Goal: Task Accomplishment & Management: Complete application form

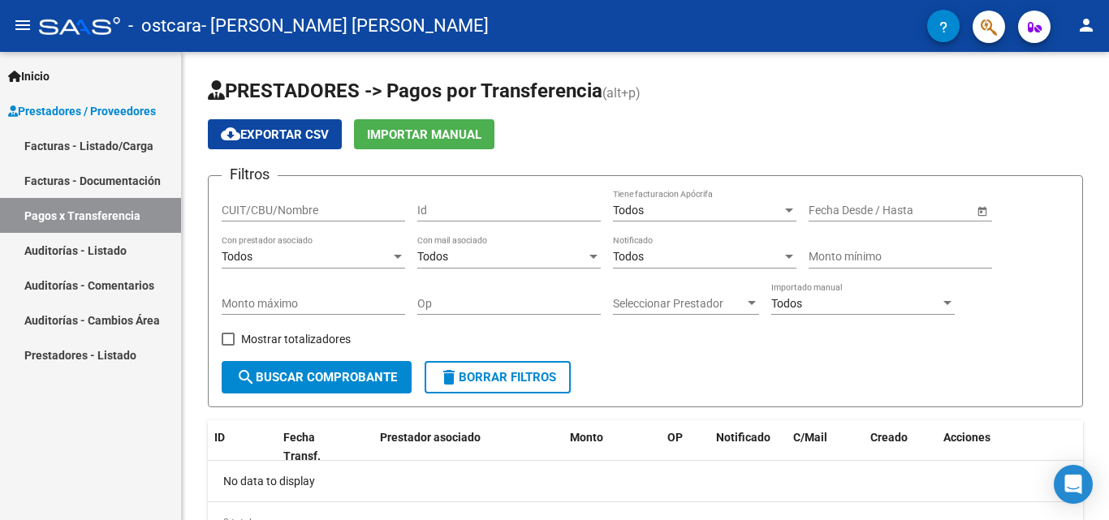
scroll to position [75, 0]
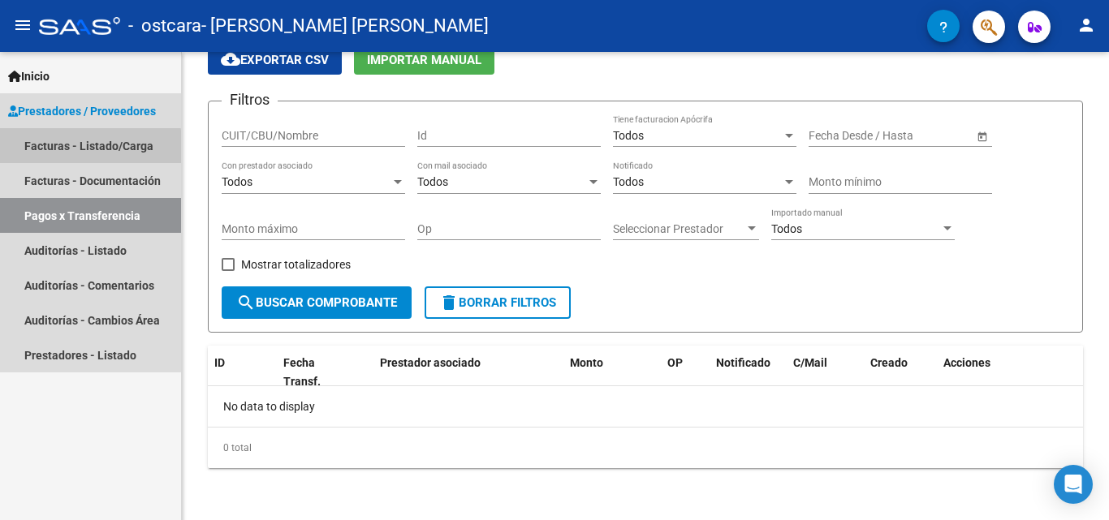
click at [85, 148] on link "Facturas - Listado/Carga" at bounding box center [90, 145] width 181 height 35
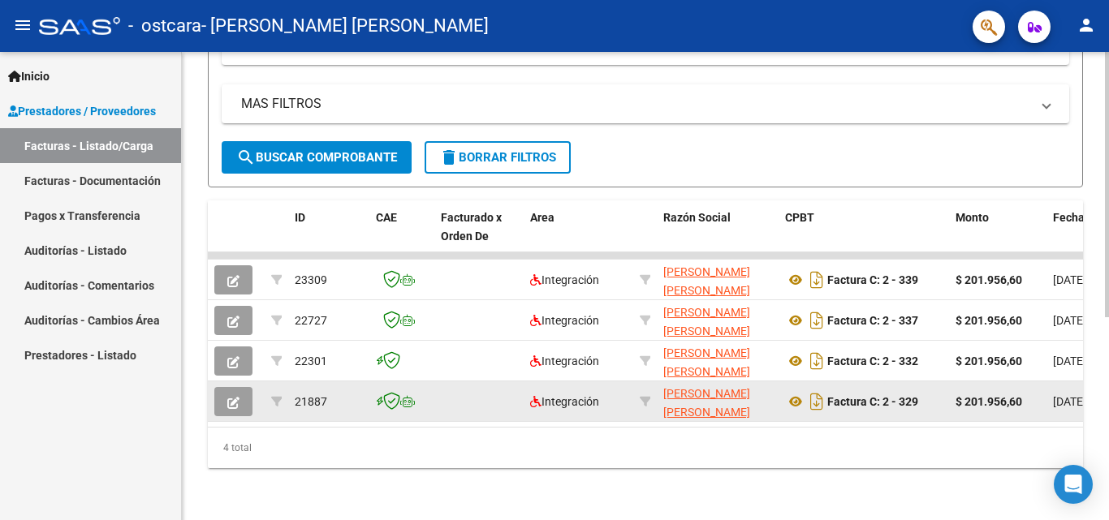
click at [234, 397] on icon "button" at bounding box center [233, 403] width 12 height 12
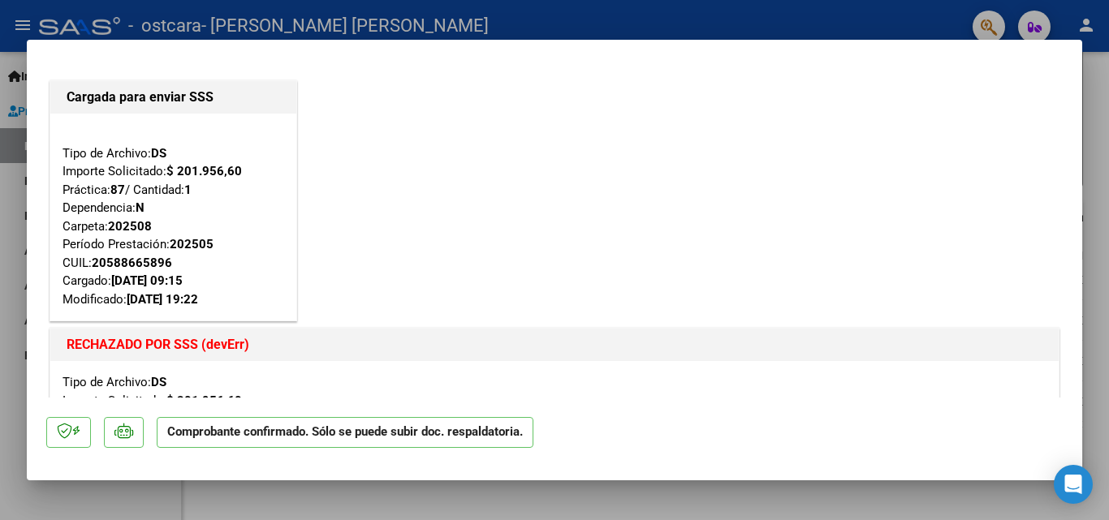
click at [812, 509] on div at bounding box center [554, 260] width 1109 height 520
type input "$ 0,00"
